Goal: Information Seeking & Learning: Learn about a topic

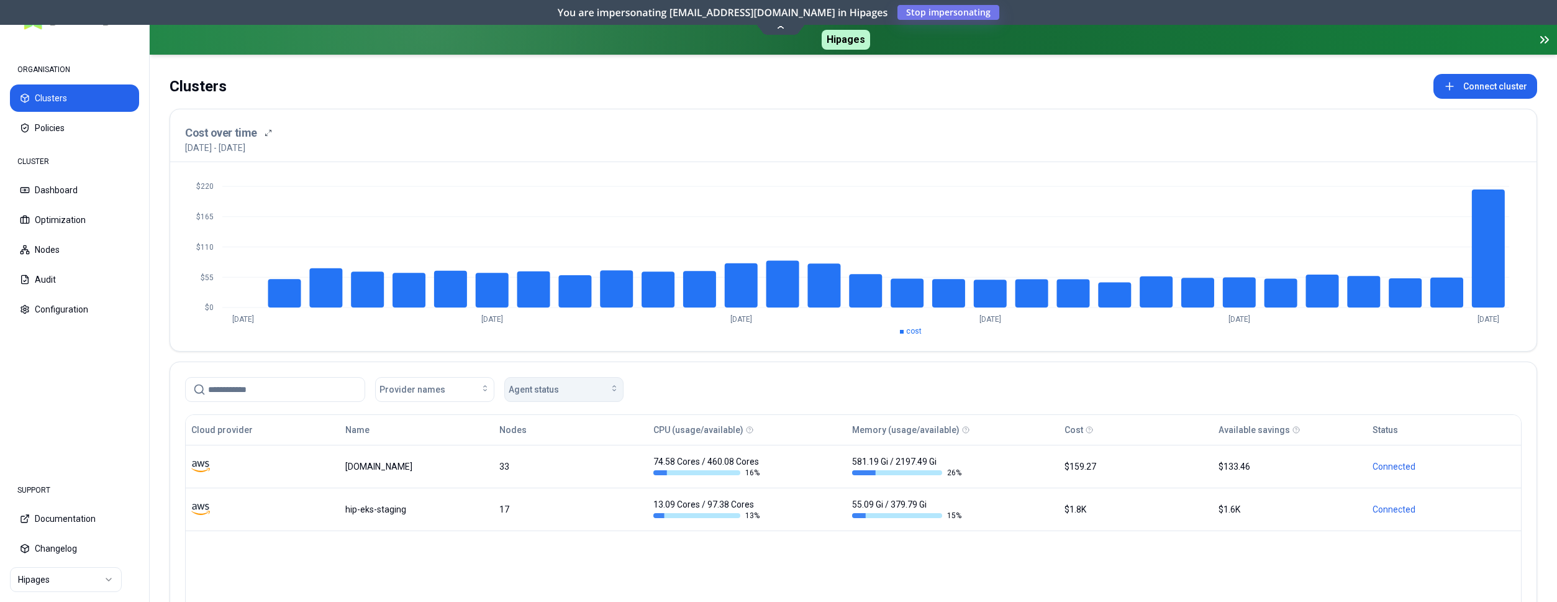
scroll to position [63, 0]
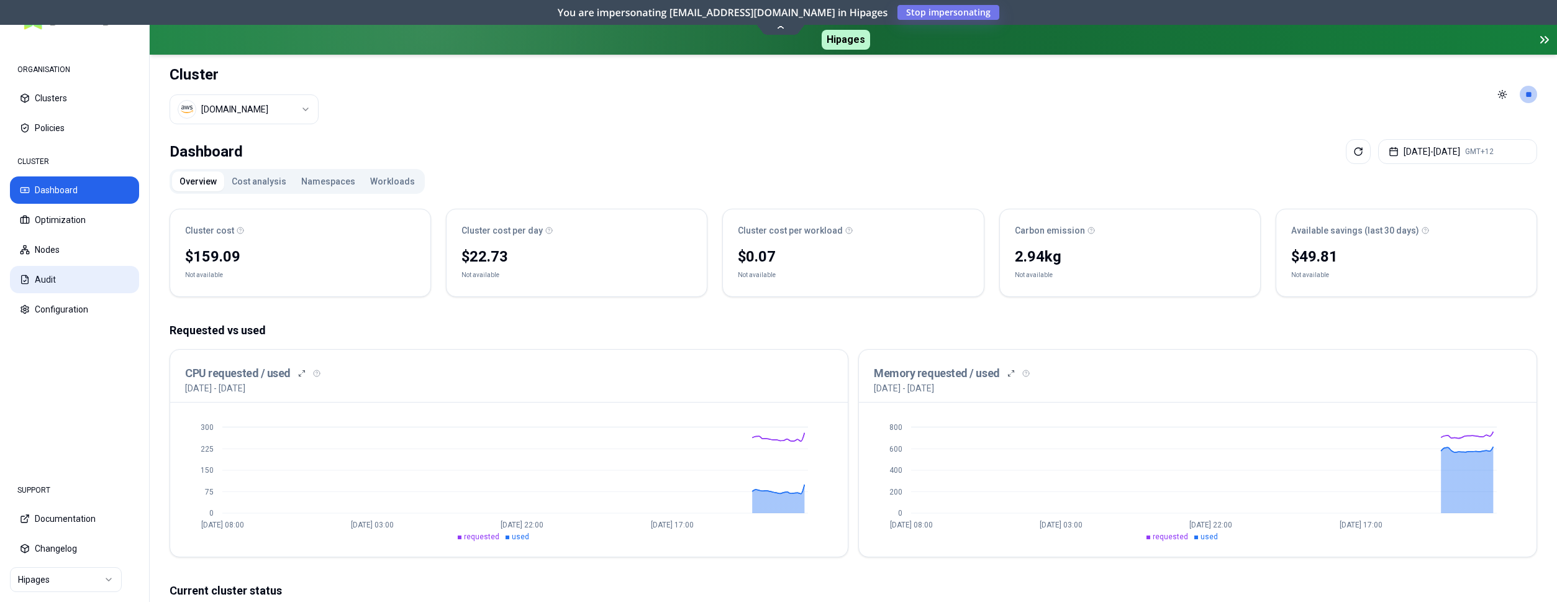
click at [86, 285] on button "Audit" at bounding box center [74, 279] width 129 height 27
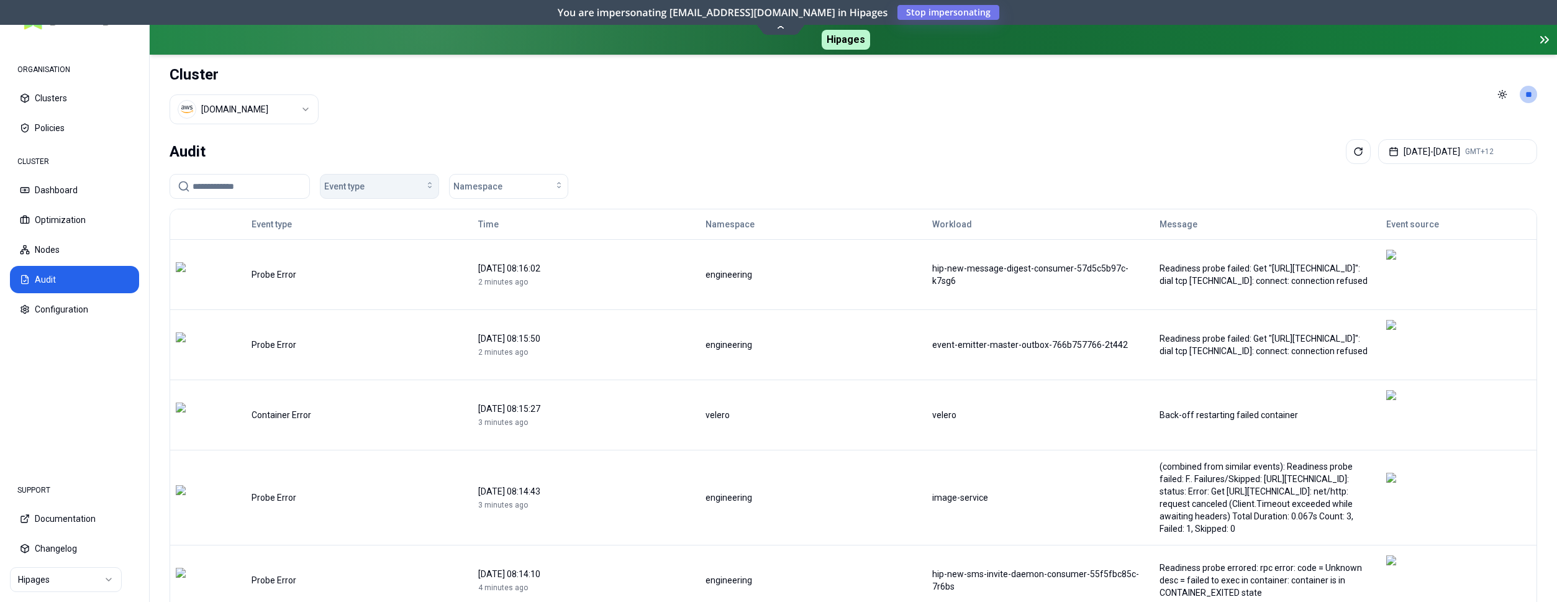
click at [401, 183] on div "Event type" at bounding box center [379, 186] width 111 height 12
click at [363, 215] on span "Container Error" at bounding box center [358, 210] width 60 height 12
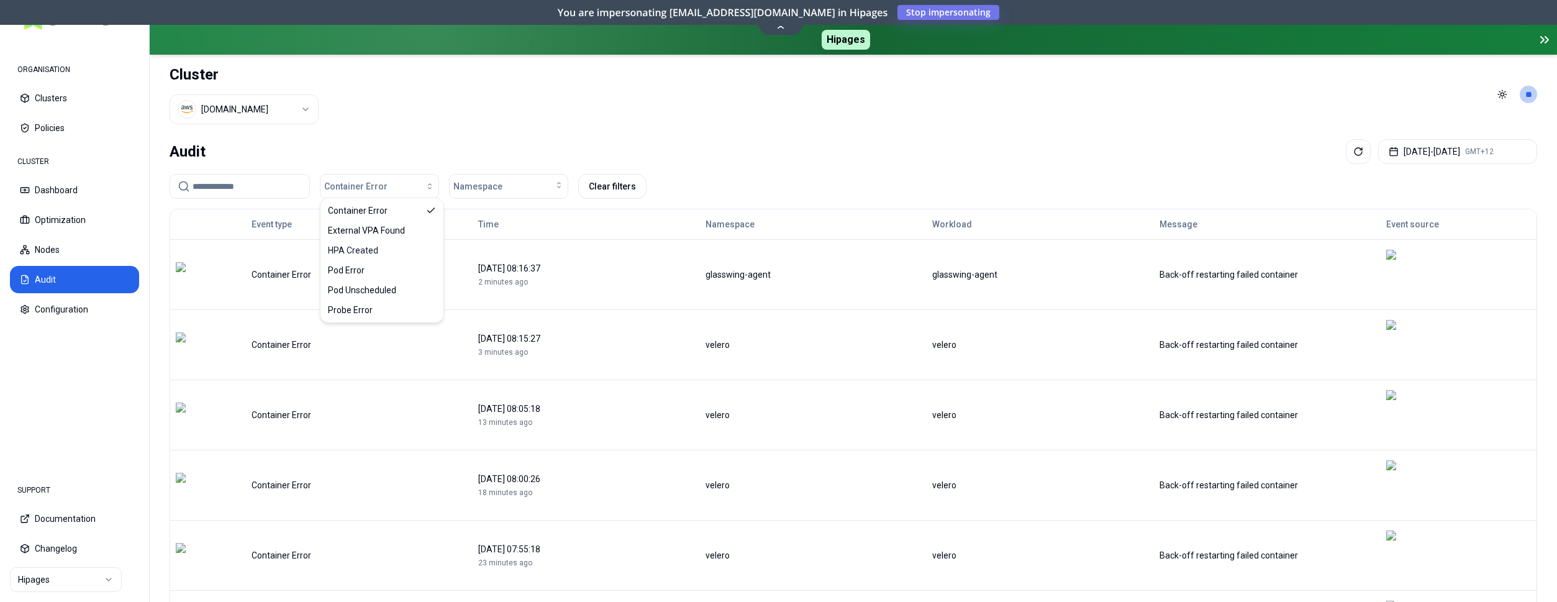
click at [593, 262] on div "[DATE] 08:16:37" at bounding box center [586, 268] width 216 height 12
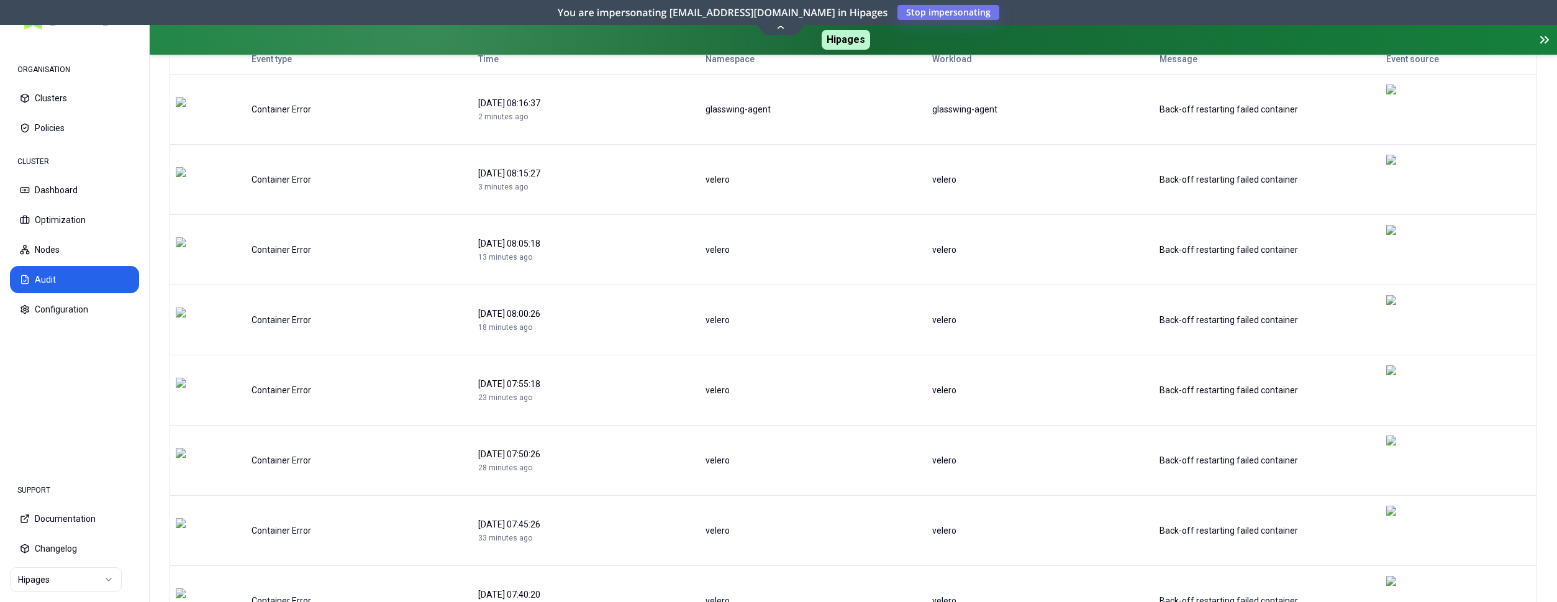
scroll to position [167, 0]
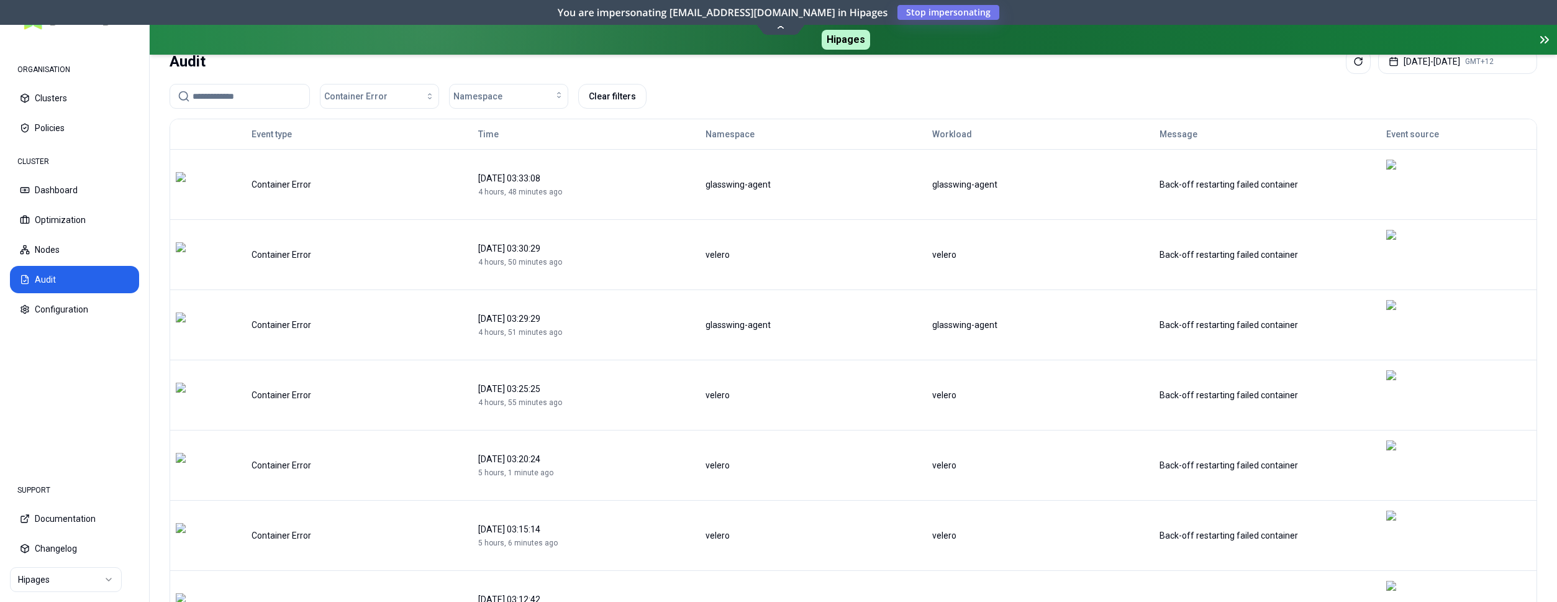
scroll to position [0, 0]
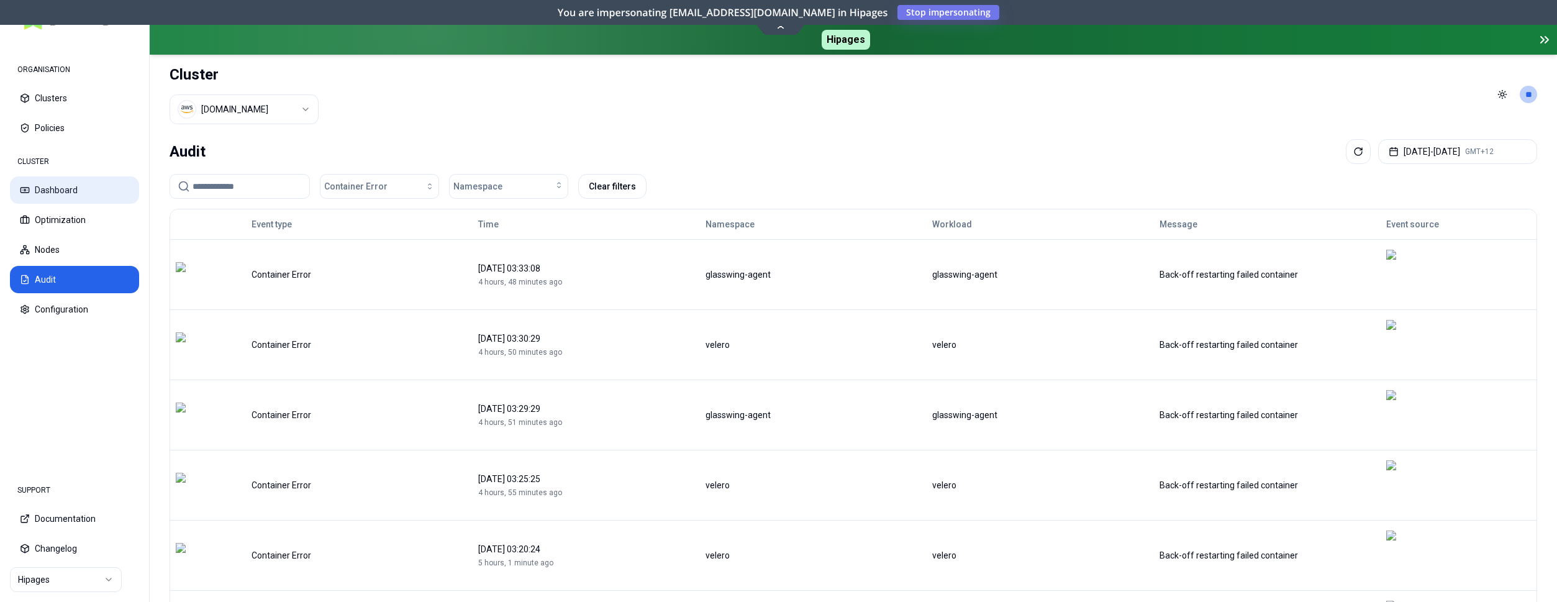
click at [84, 194] on button "Dashboard" at bounding box center [74, 189] width 129 height 27
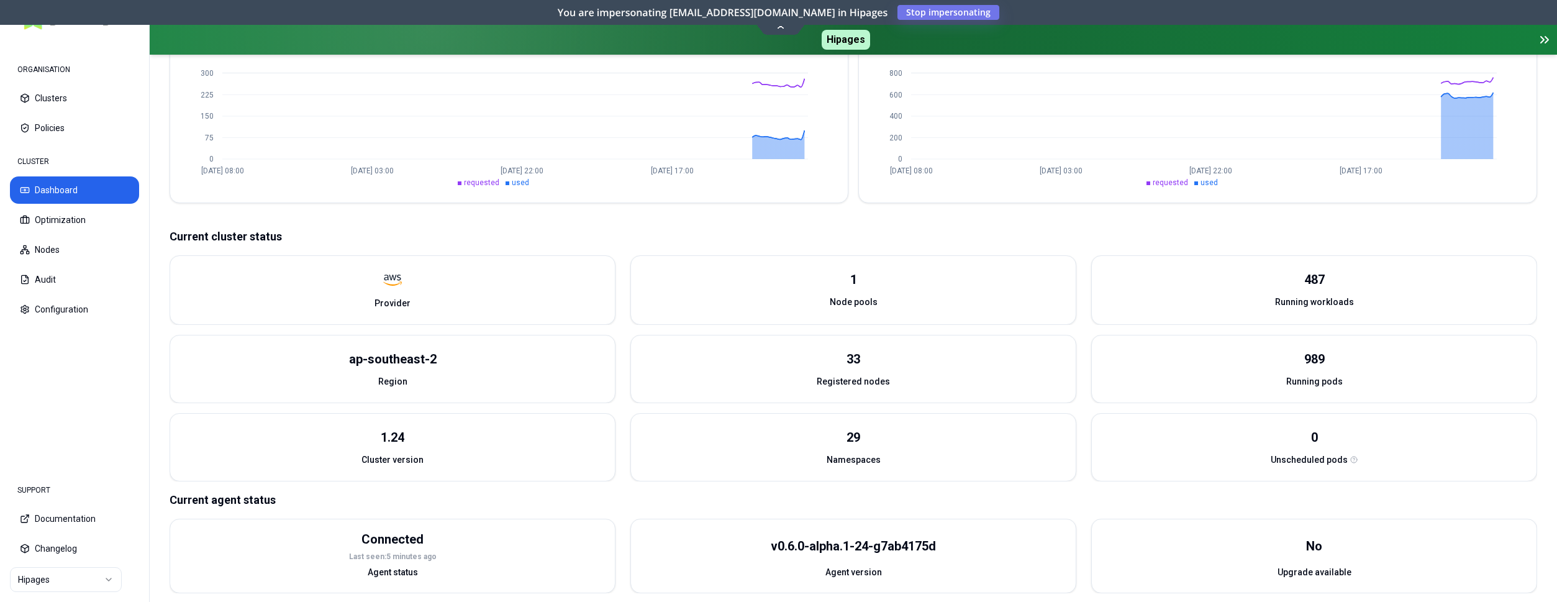
scroll to position [361, 0]
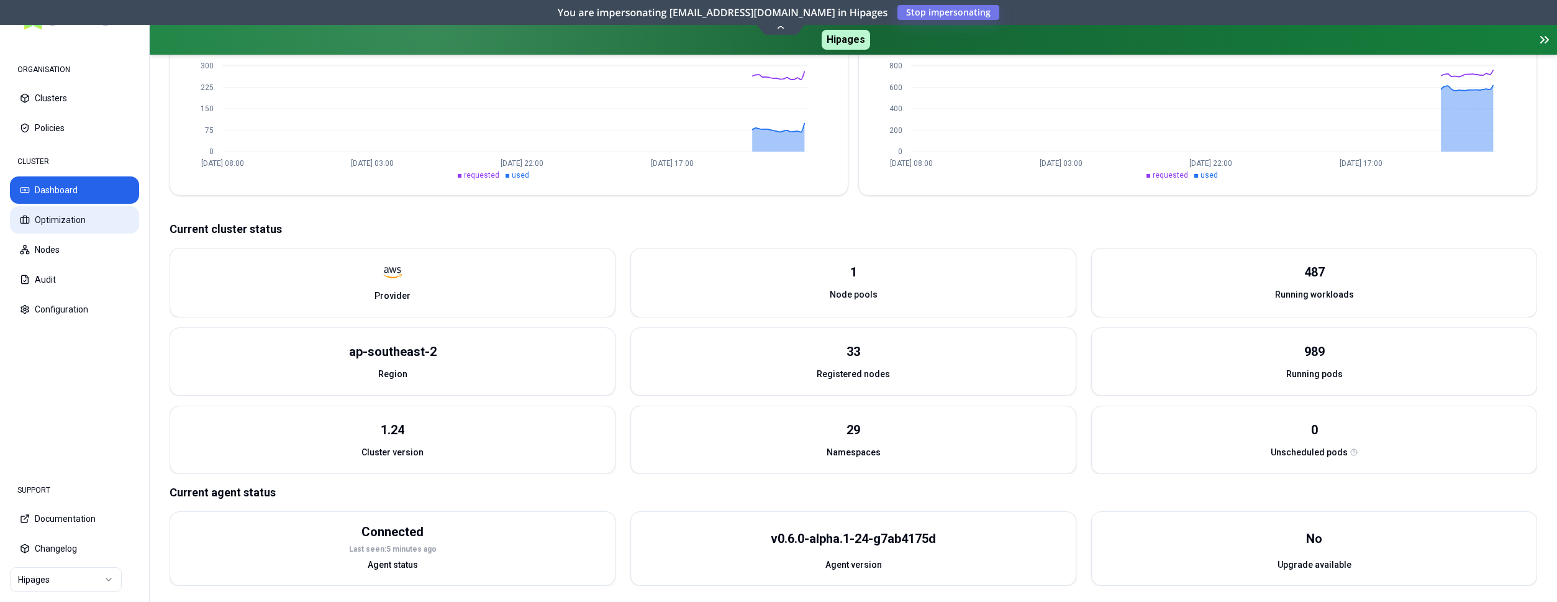
click at [72, 218] on button "Optimization" at bounding box center [74, 219] width 129 height 27
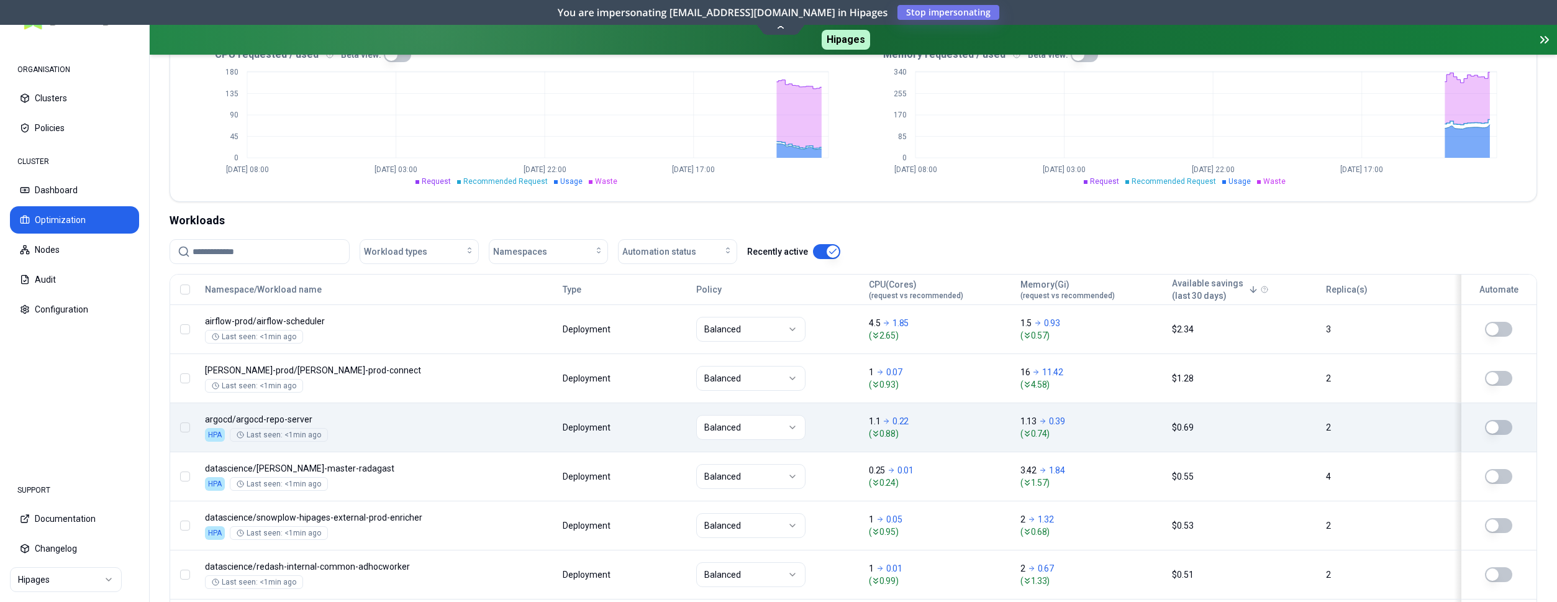
scroll to position [317, 0]
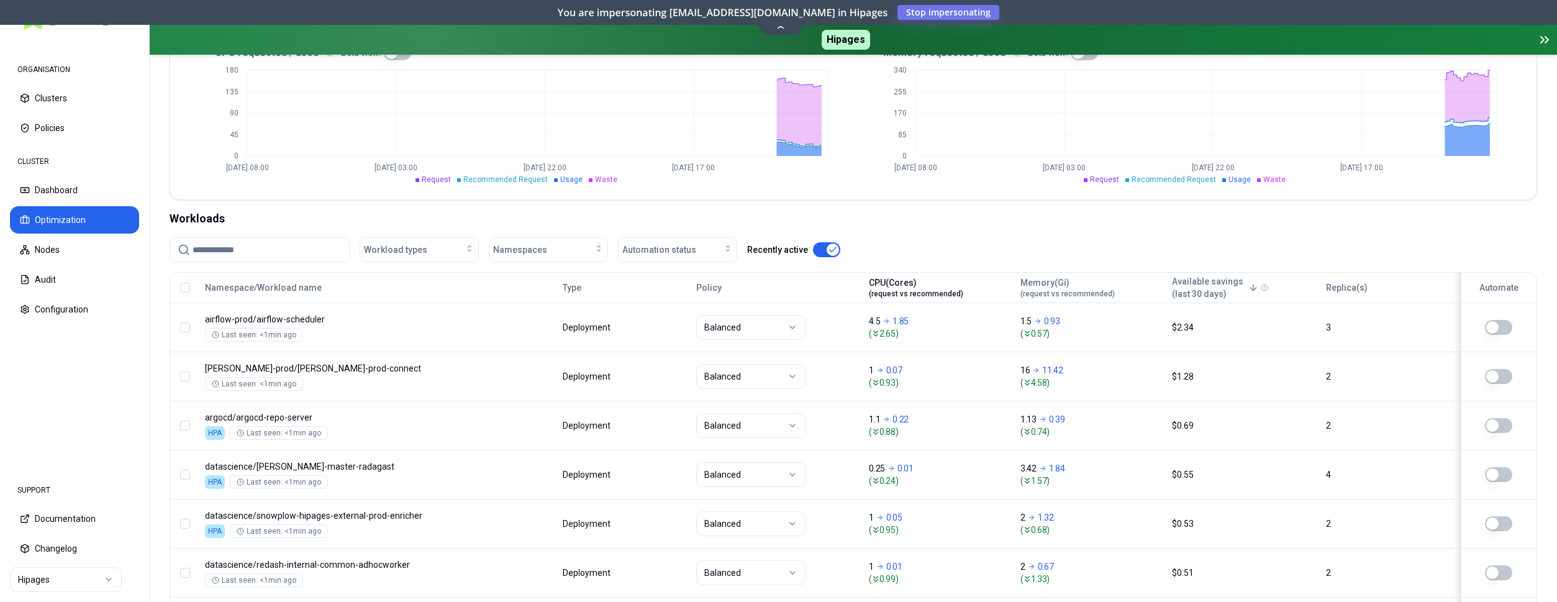
click at [930, 280] on div "CPU(Cores) (request vs recommended)" at bounding box center [916, 287] width 94 height 22
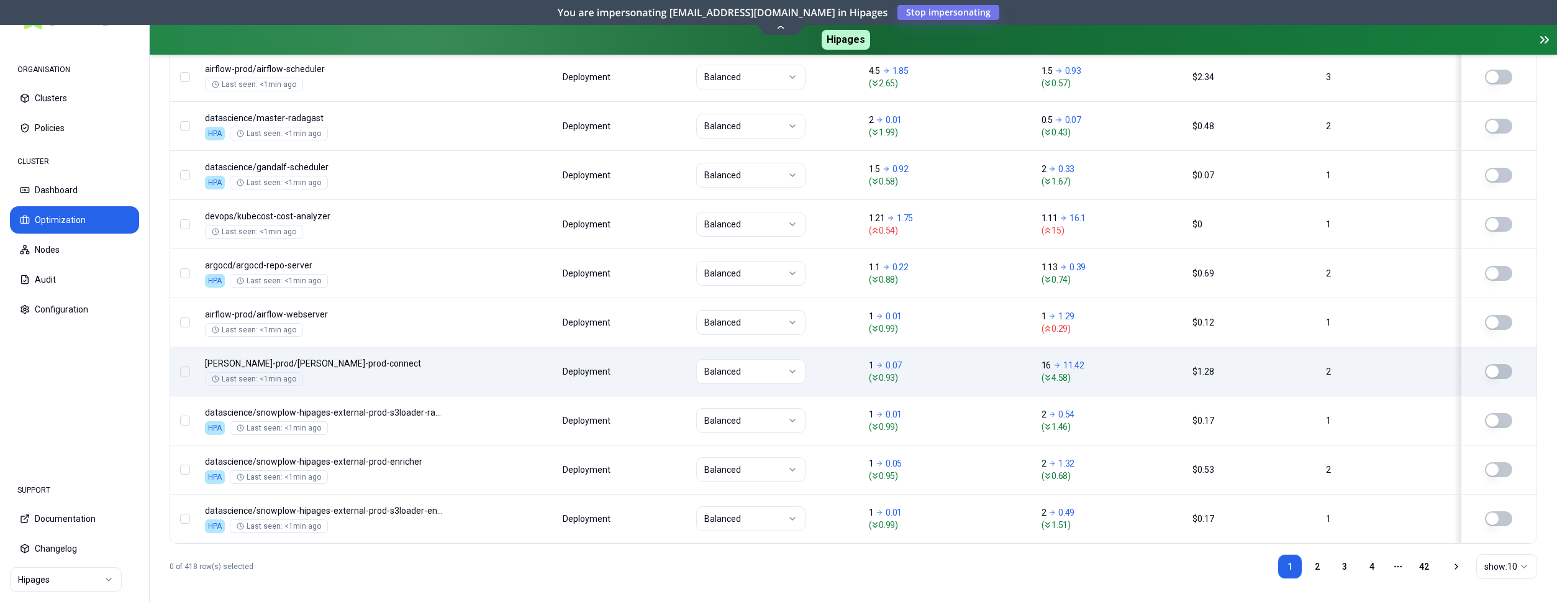
scroll to position [570, 0]
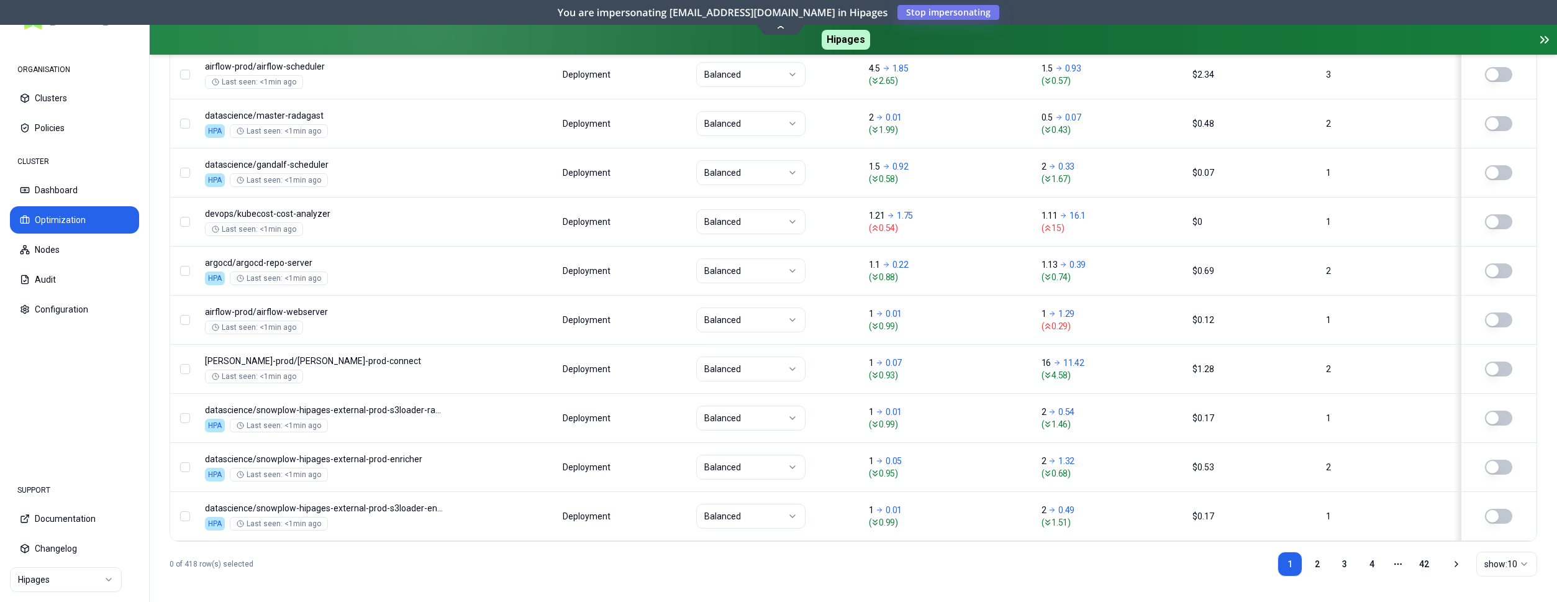
click at [1510, 562] on html "ORGANISATION Clusters Policies CLUSTER Dashboard Optimization Nodes Audit Confi…" at bounding box center [778, 301] width 1557 height 602
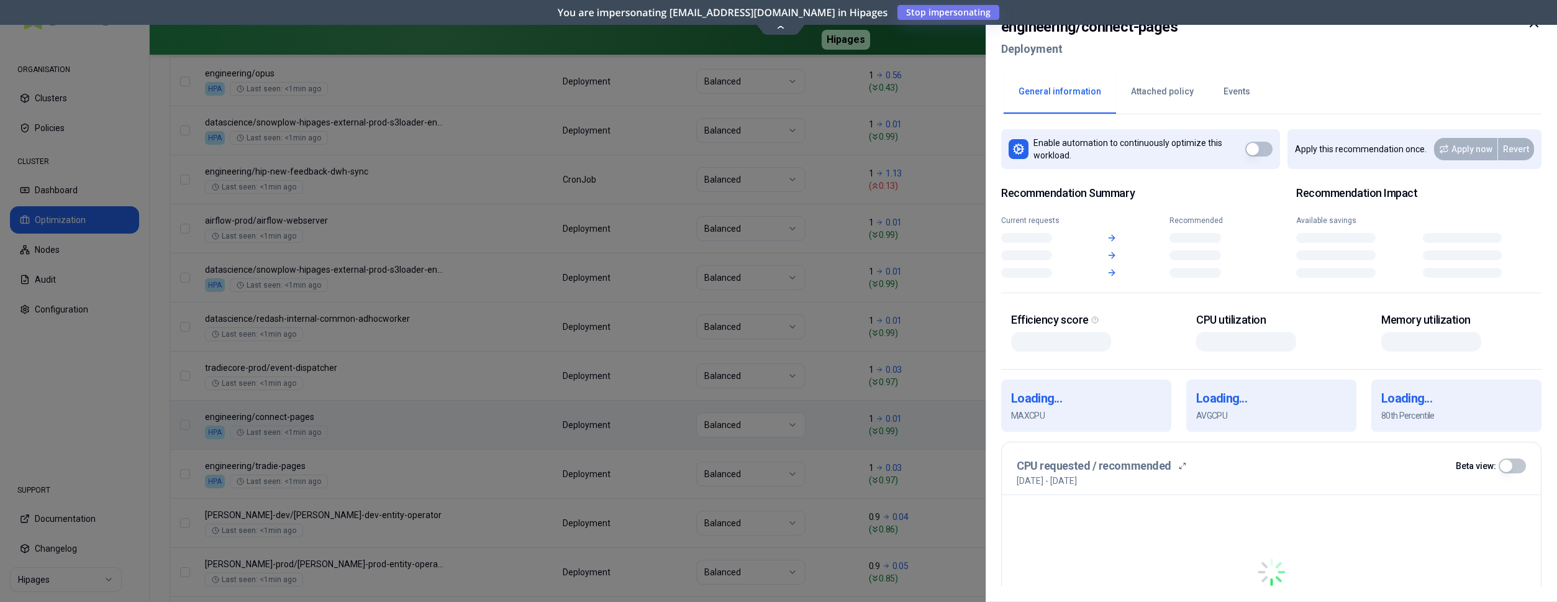
scroll to position [1201, 0]
click at [639, 420] on div "Namespace/Workload name Type Policy CPU(Cores) (request vs recommended) Memory(…" at bounding box center [853, 140] width 1366 height 1502
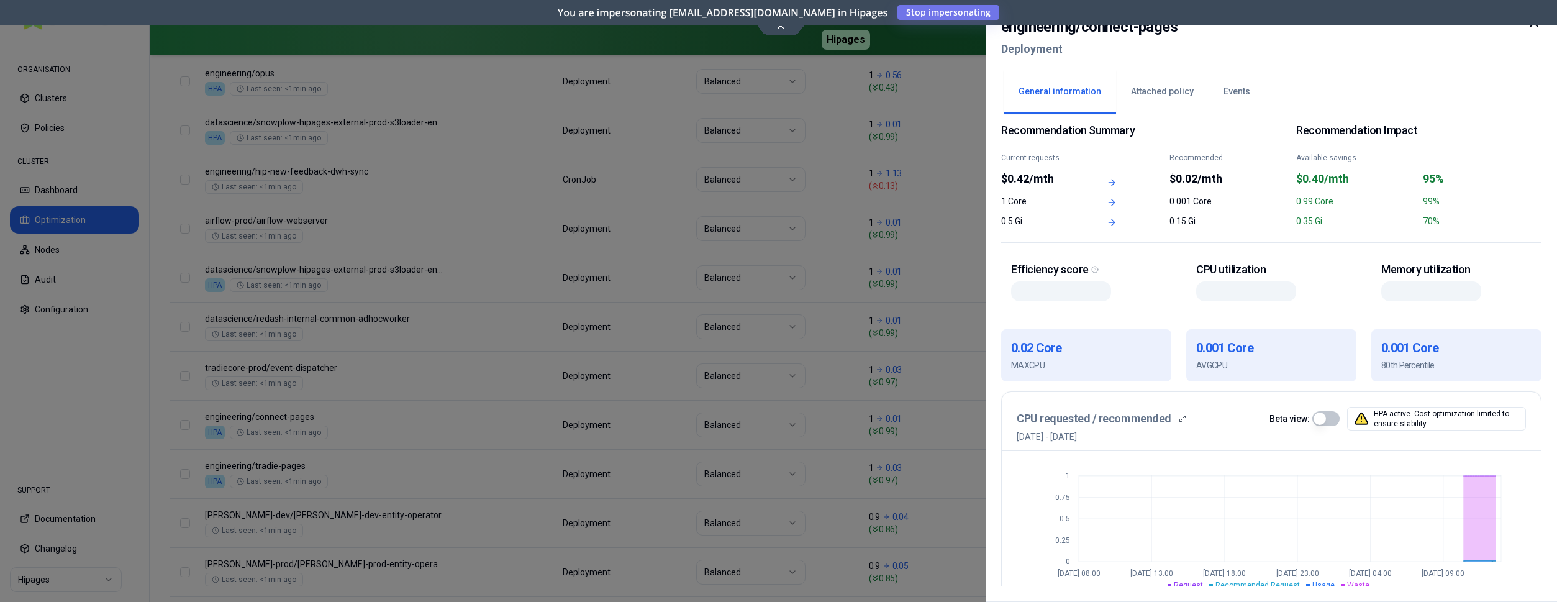
scroll to position [190, 0]
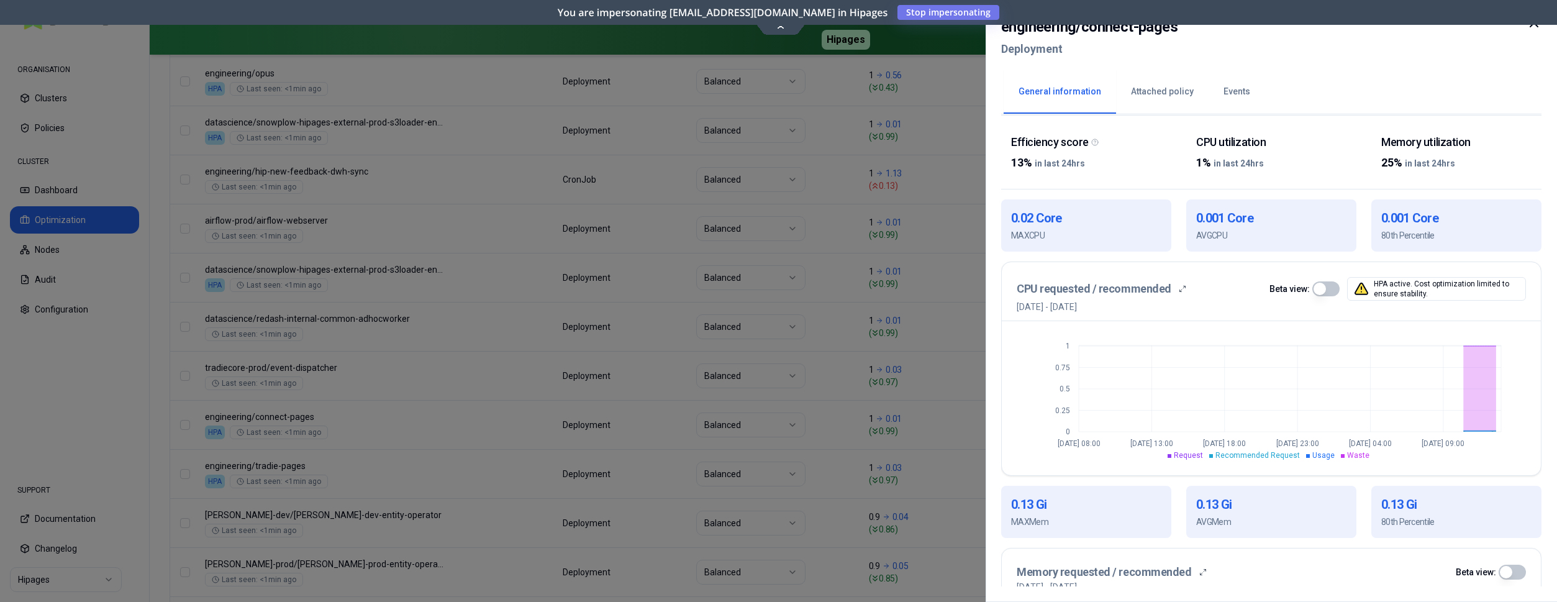
click at [936, 329] on div at bounding box center [778, 301] width 1557 height 602
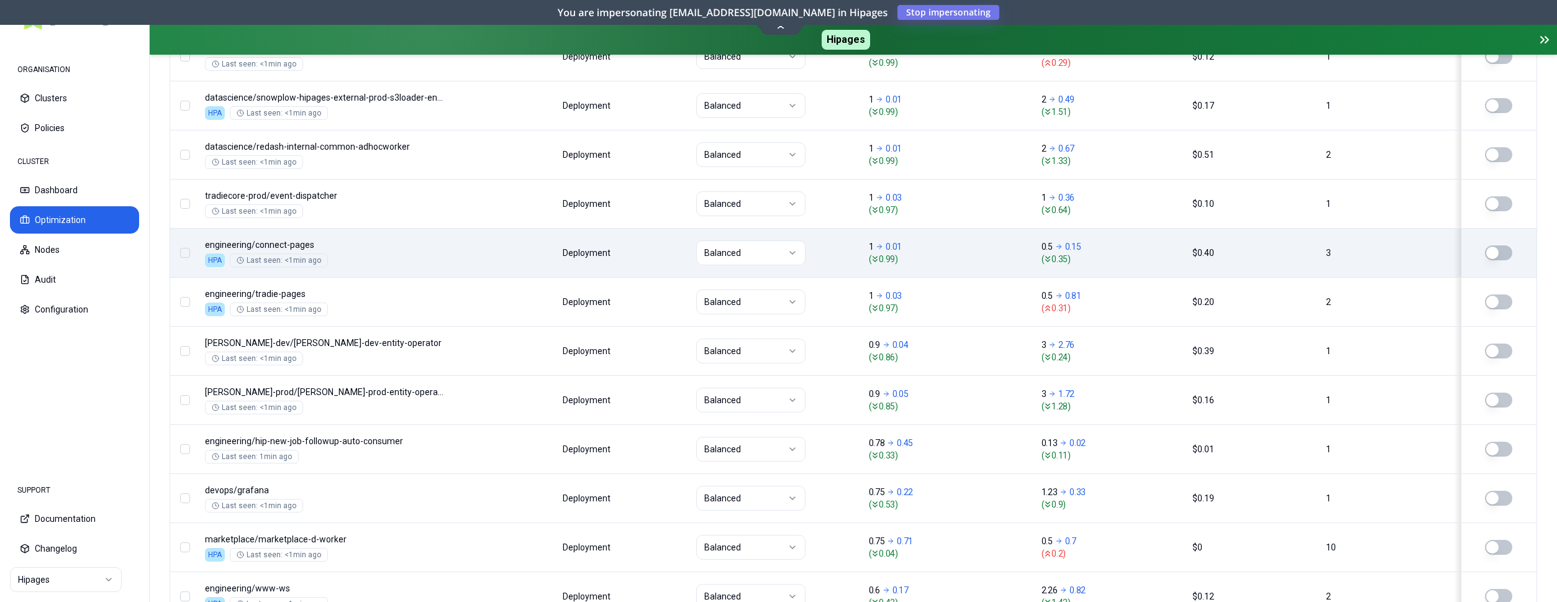
scroll to position [1517, 0]
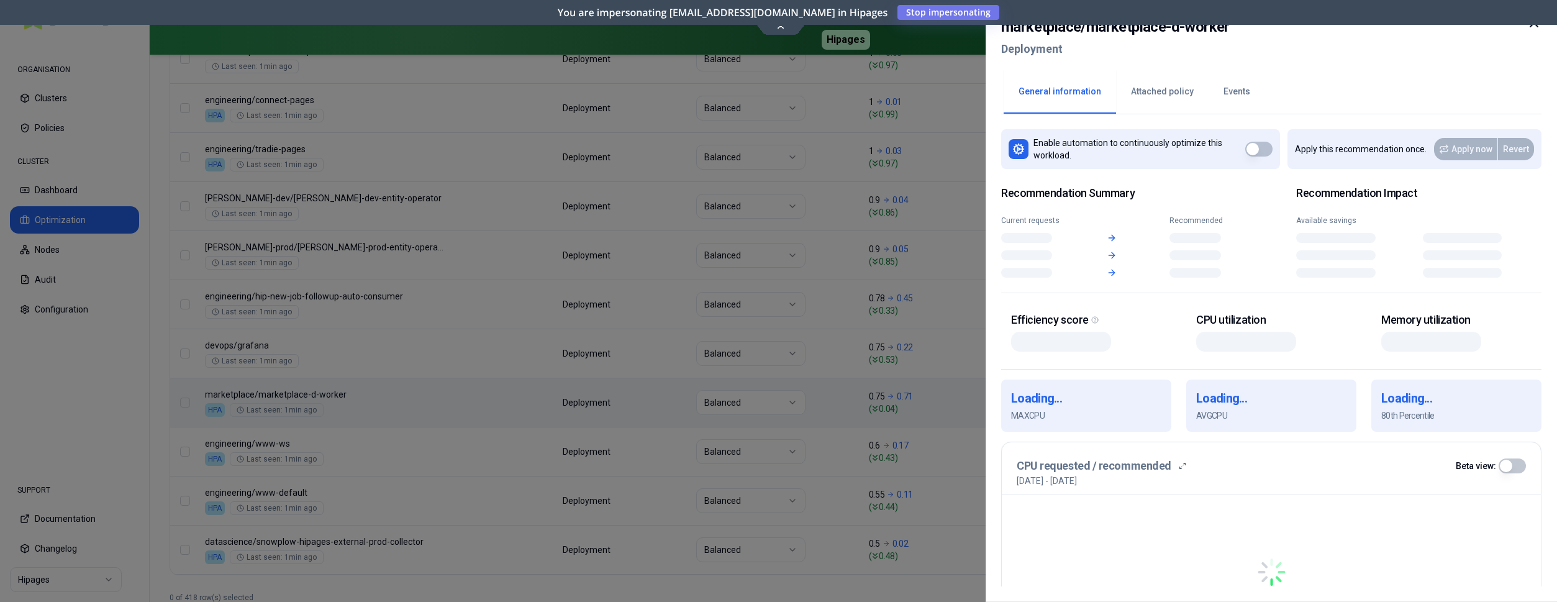
scroll to position [1517, 0]
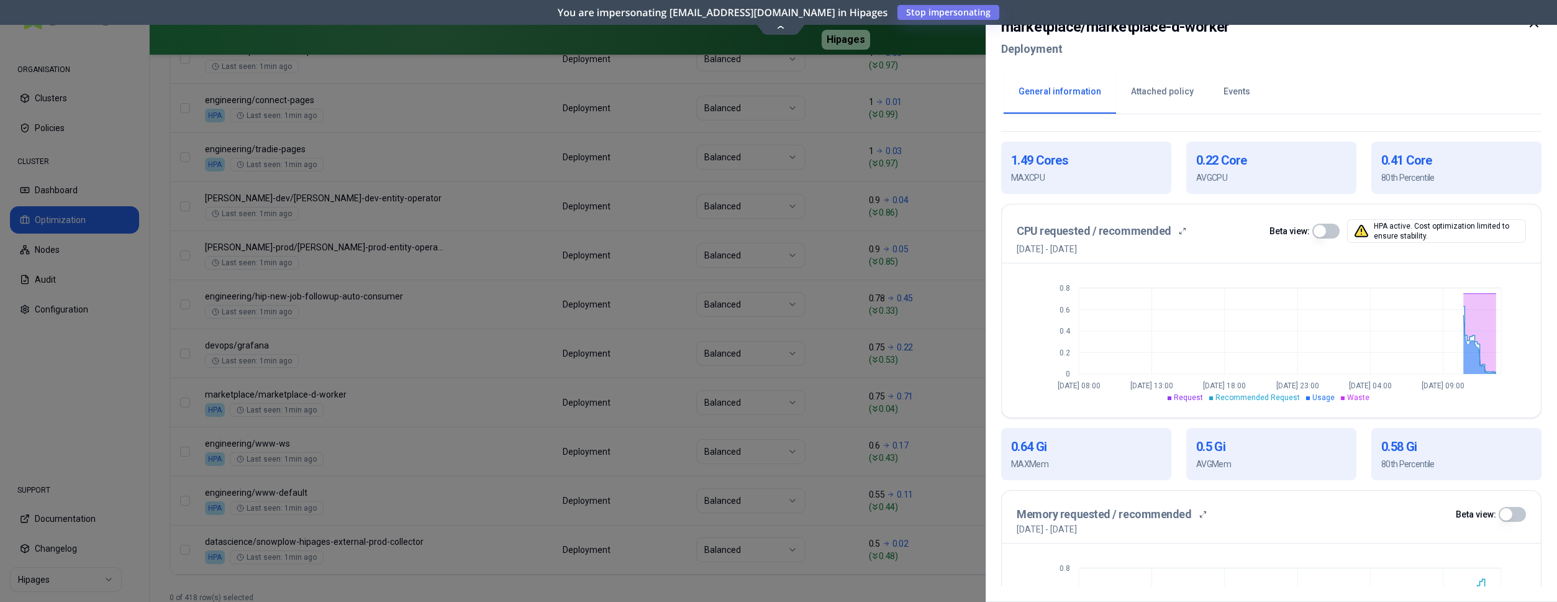
scroll to position [253, 0]
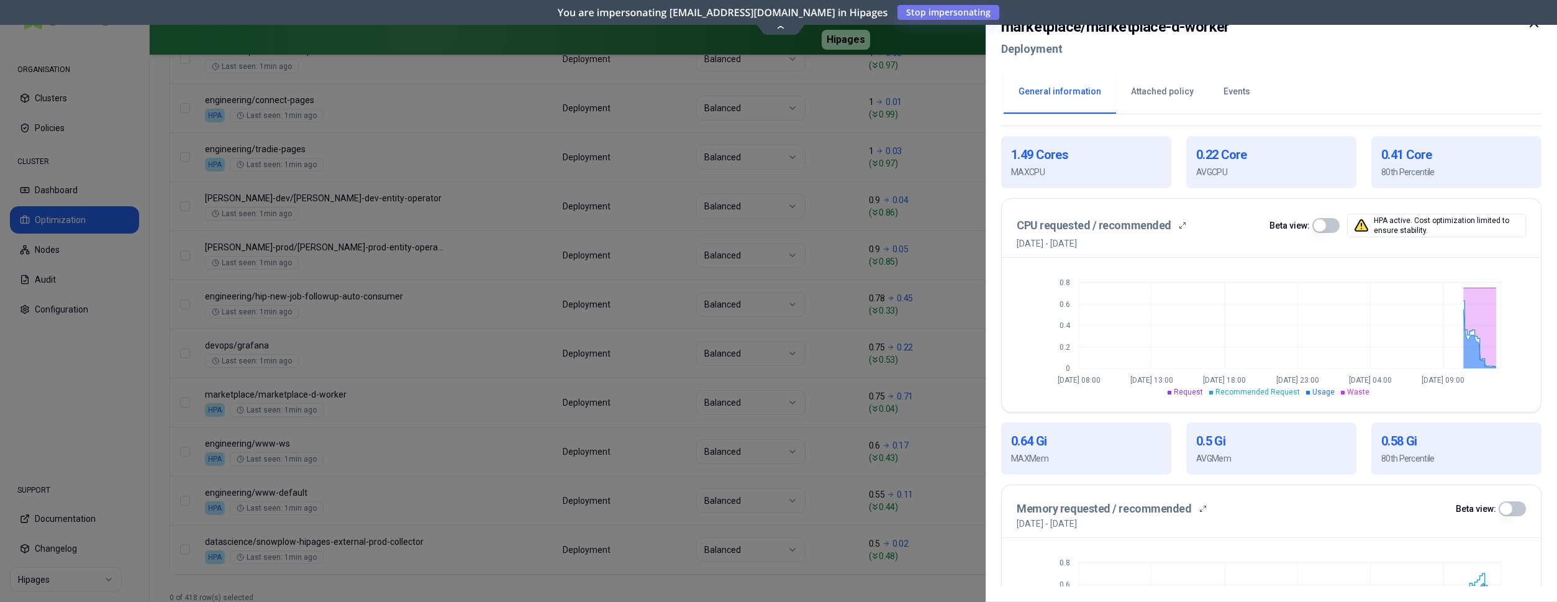
click at [942, 353] on div at bounding box center [778, 301] width 1557 height 602
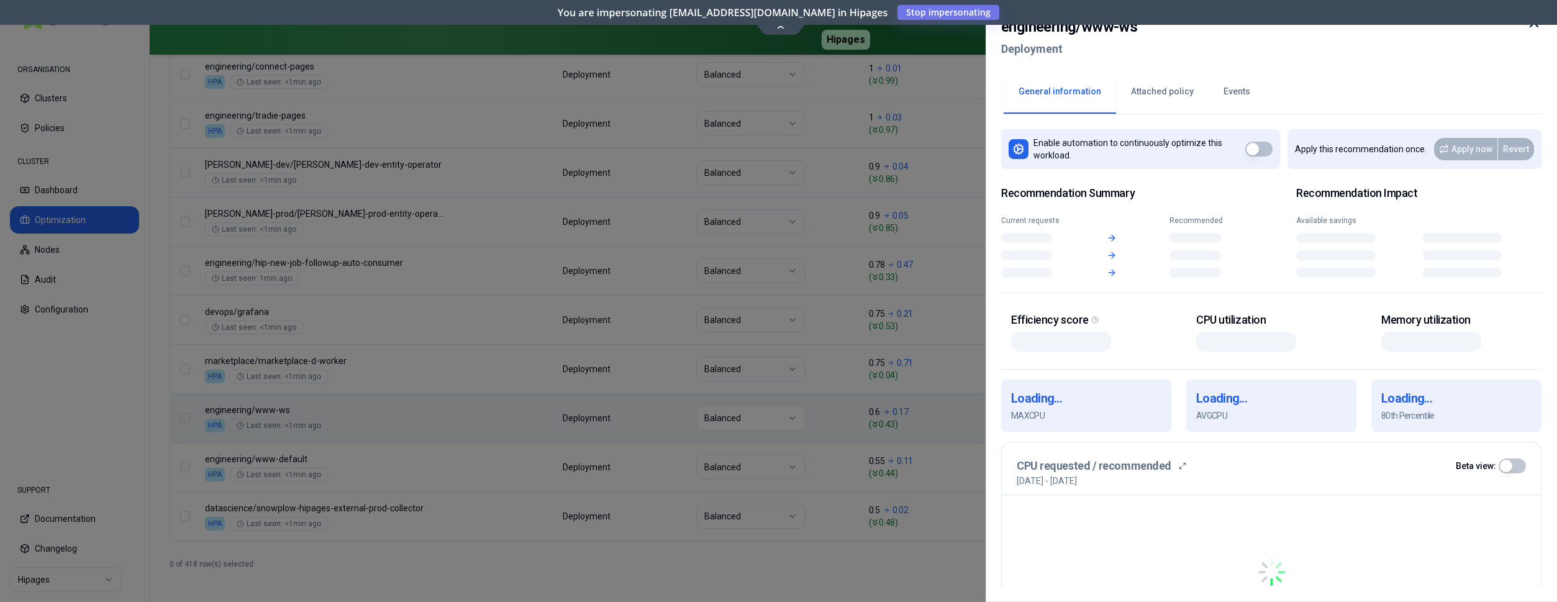
scroll to position [1551, 0]
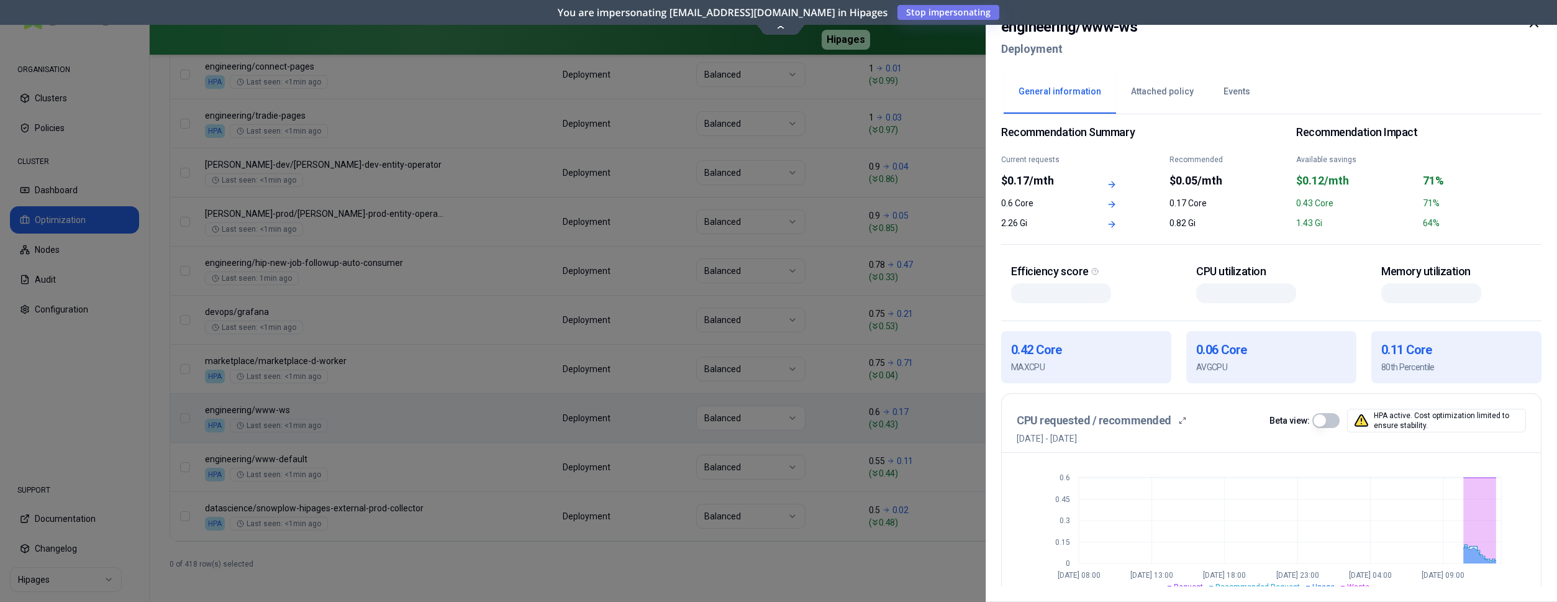
scroll to position [190, 0]
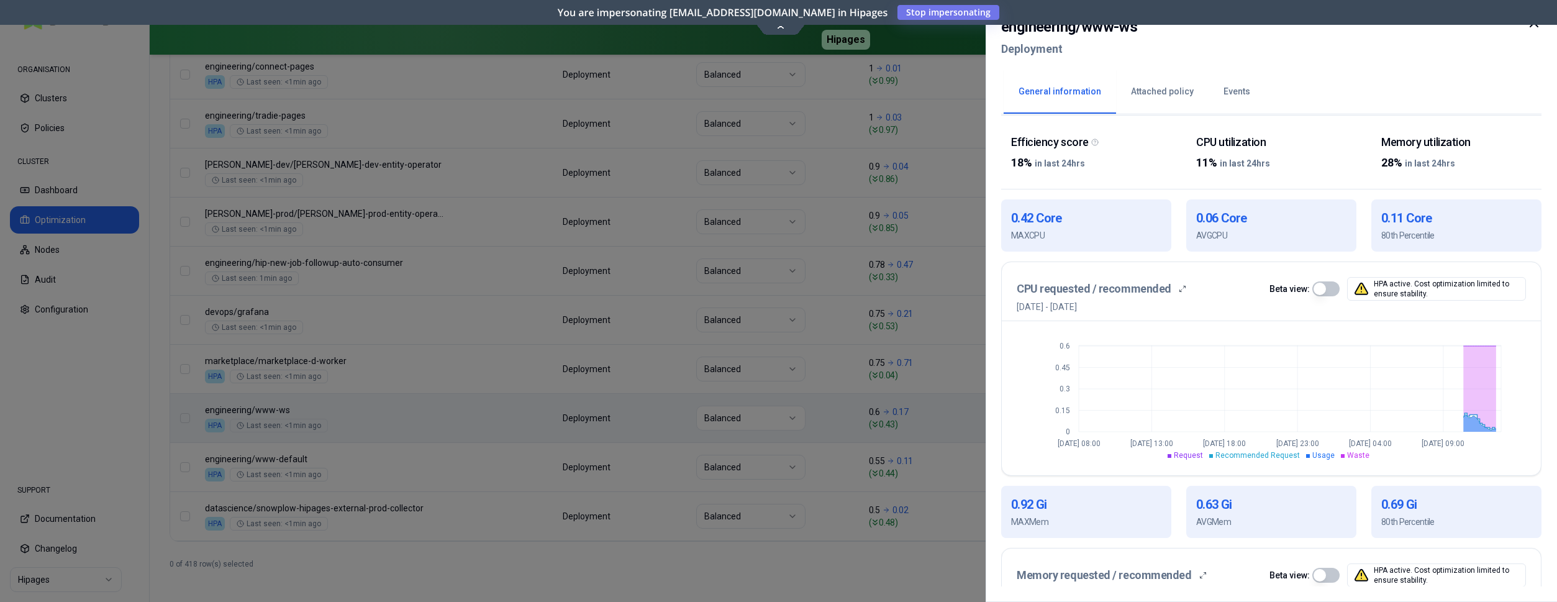
click at [957, 409] on div at bounding box center [778, 301] width 1557 height 602
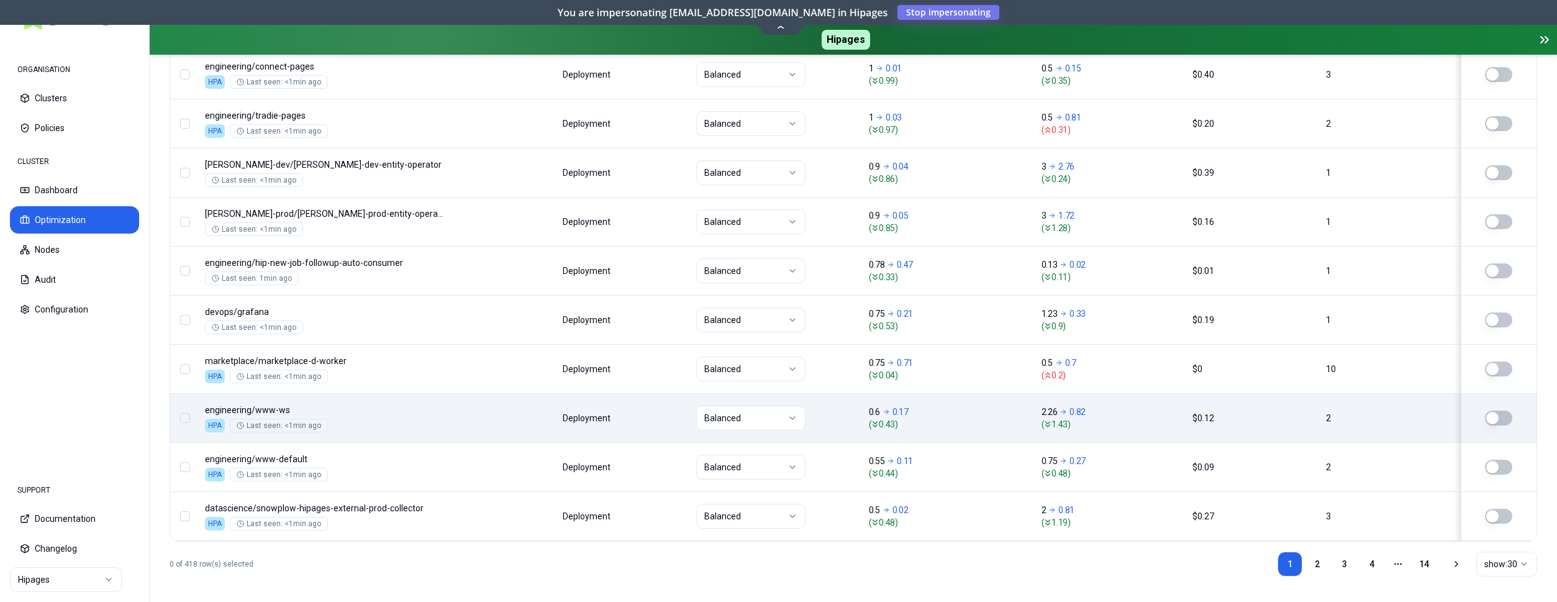
scroll to position [1551, 0]
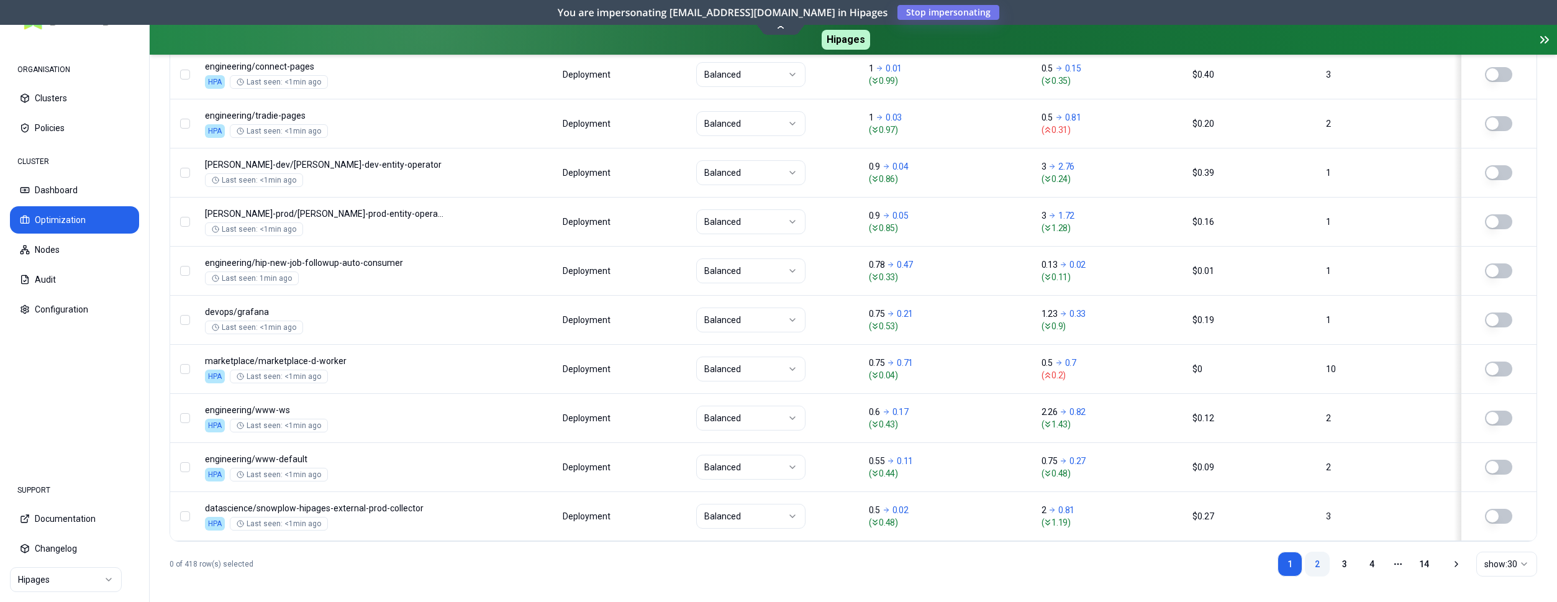
click at [1312, 554] on link "2" at bounding box center [1317, 564] width 25 height 25
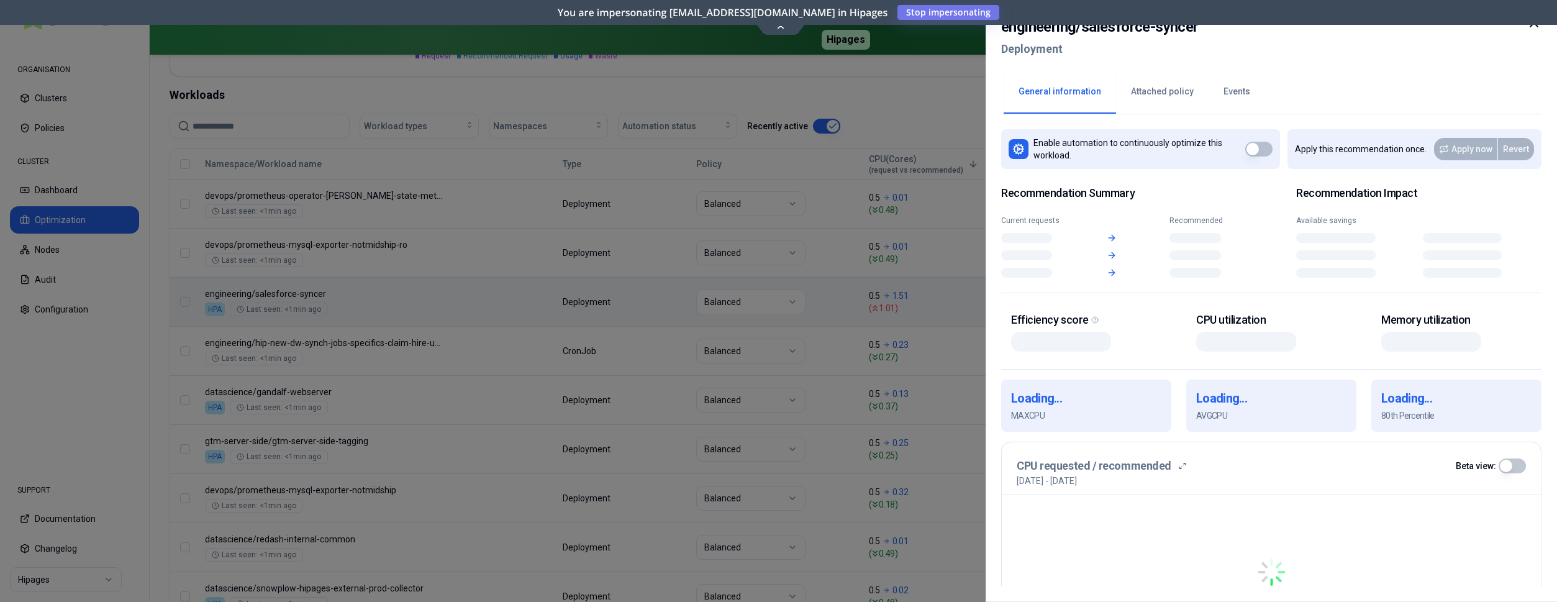
scroll to position [440, 0]
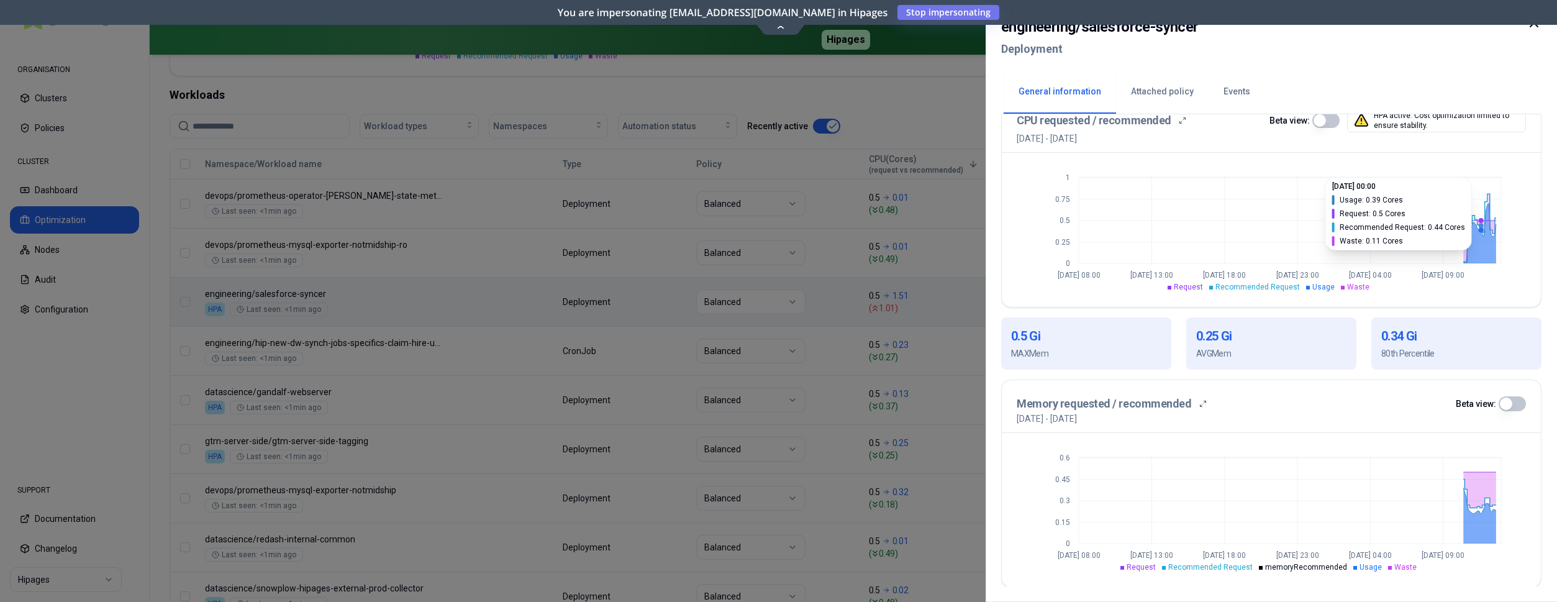
scroll to position [360, 0]
drag, startPoint x: 957, startPoint y: 292, endPoint x: 947, endPoint y: 291, distance: 9.3
click at [953, 291] on div at bounding box center [778, 301] width 1557 height 602
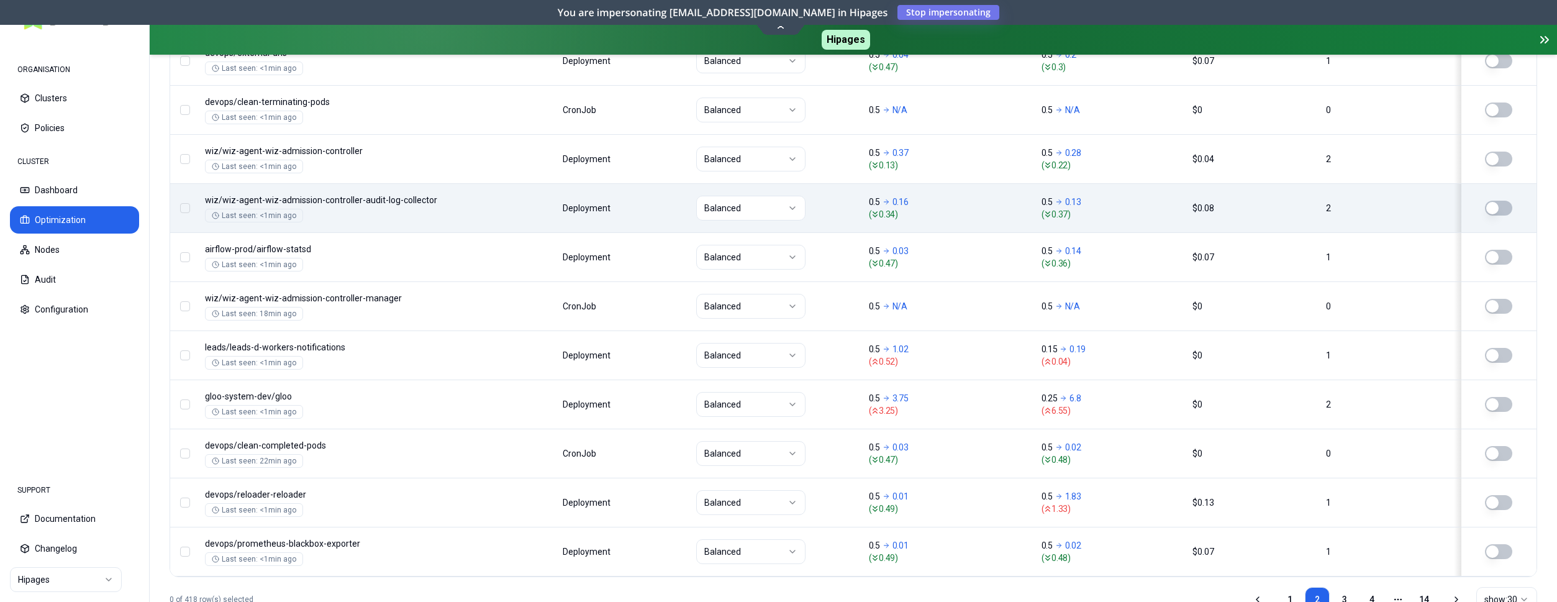
scroll to position [1551, 0]
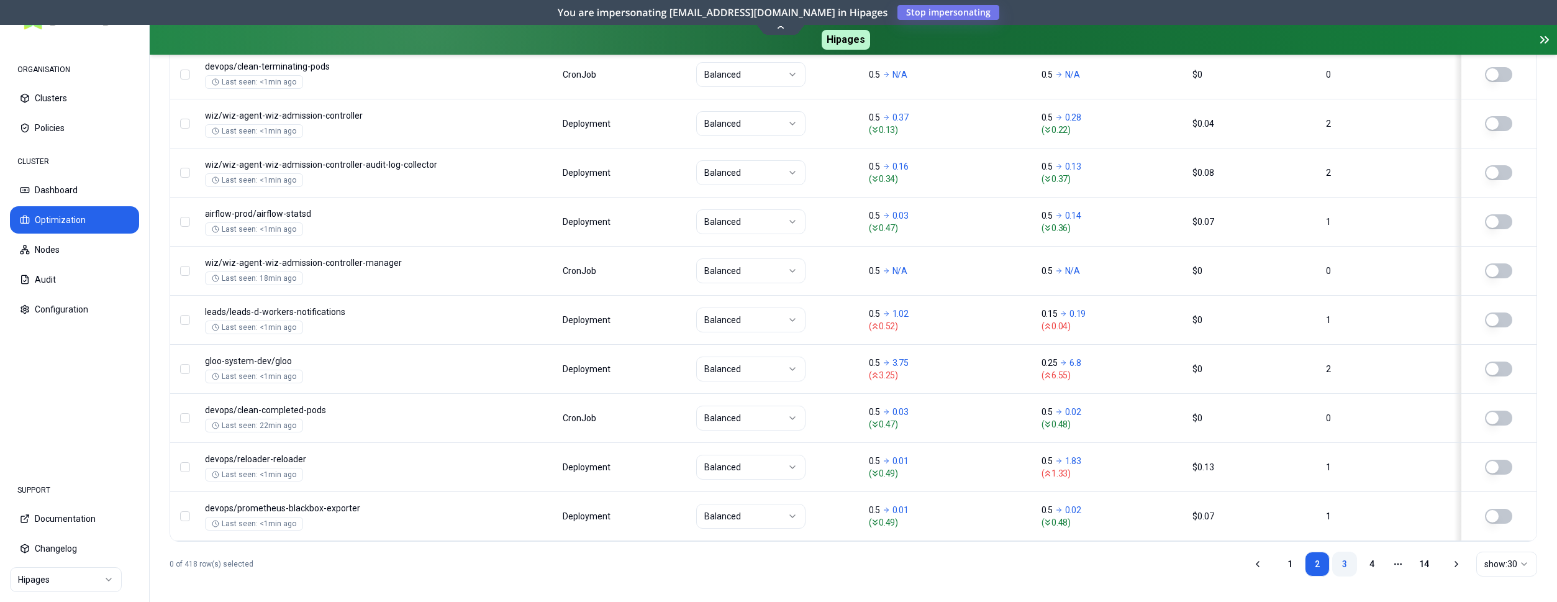
click at [1350, 561] on link "3" at bounding box center [1344, 564] width 25 height 25
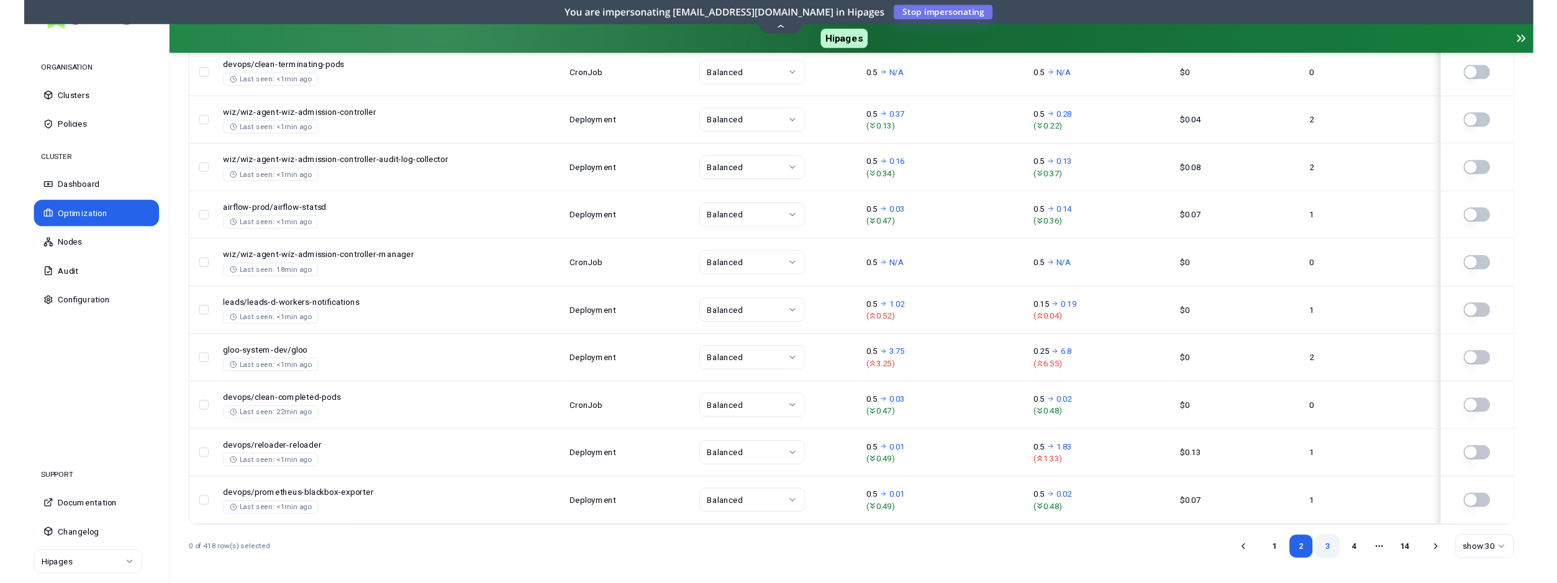
scroll to position [314, 0]
